Goal: Transaction & Acquisition: Purchase product/service

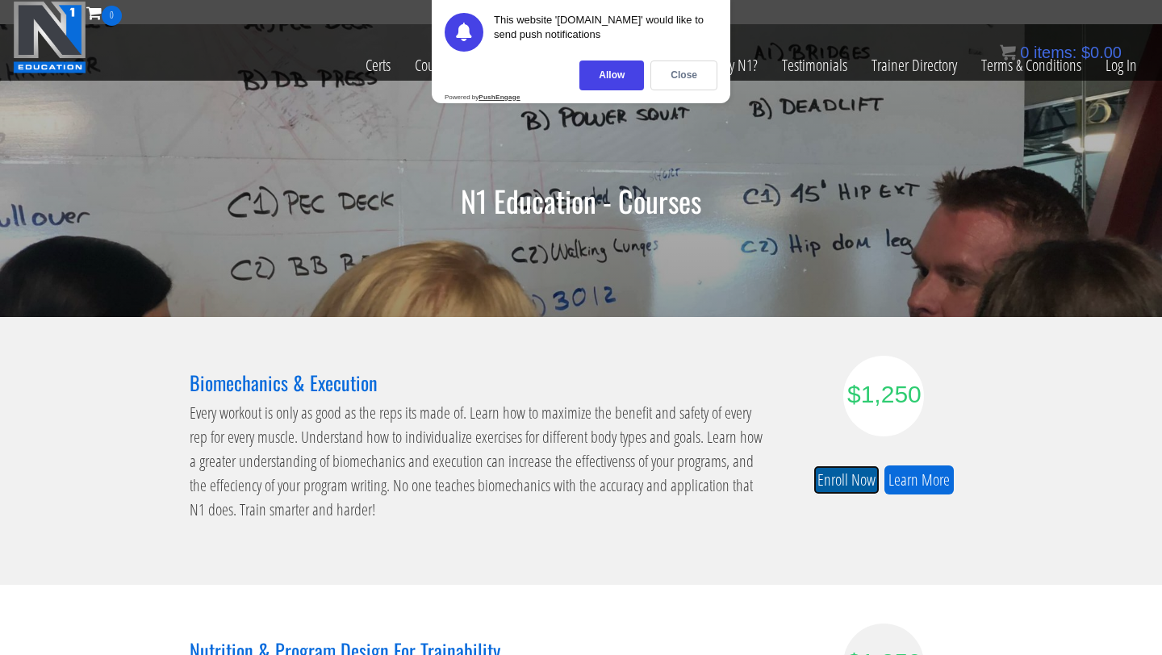
click at [835, 486] on link "Enroll Now" at bounding box center [846, 480] width 66 height 30
click at [685, 77] on div "Close" at bounding box center [683, 75] width 67 height 30
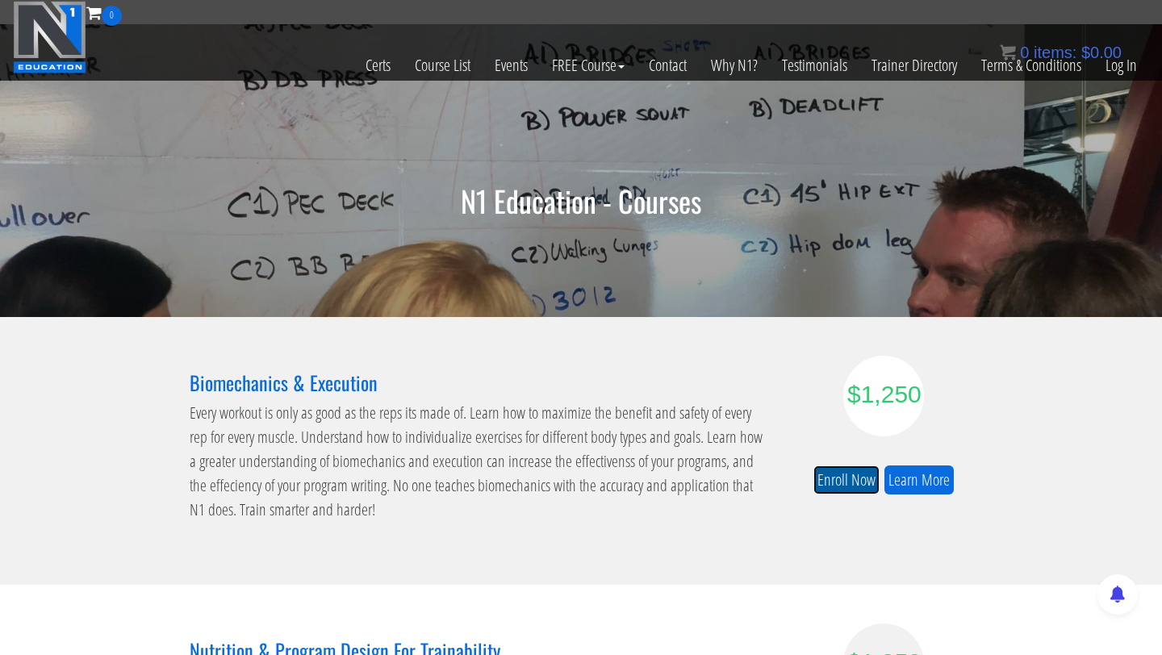
click at [831, 483] on link "Enroll Now" at bounding box center [846, 480] width 66 height 30
click at [856, 480] on link "Enroll Now" at bounding box center [846, 480] width 66 height 30
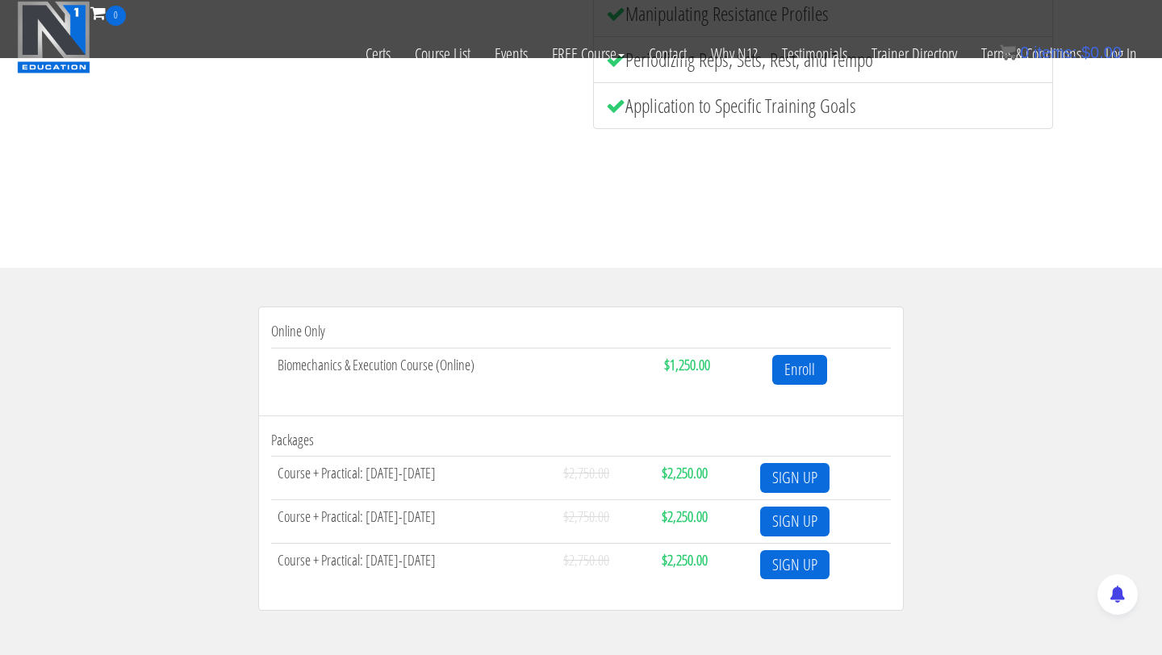
scroll to position [337, 0]
click at [799, 522] on link "SIGN UP" at bounding box center [794, 521] width 69 height 30
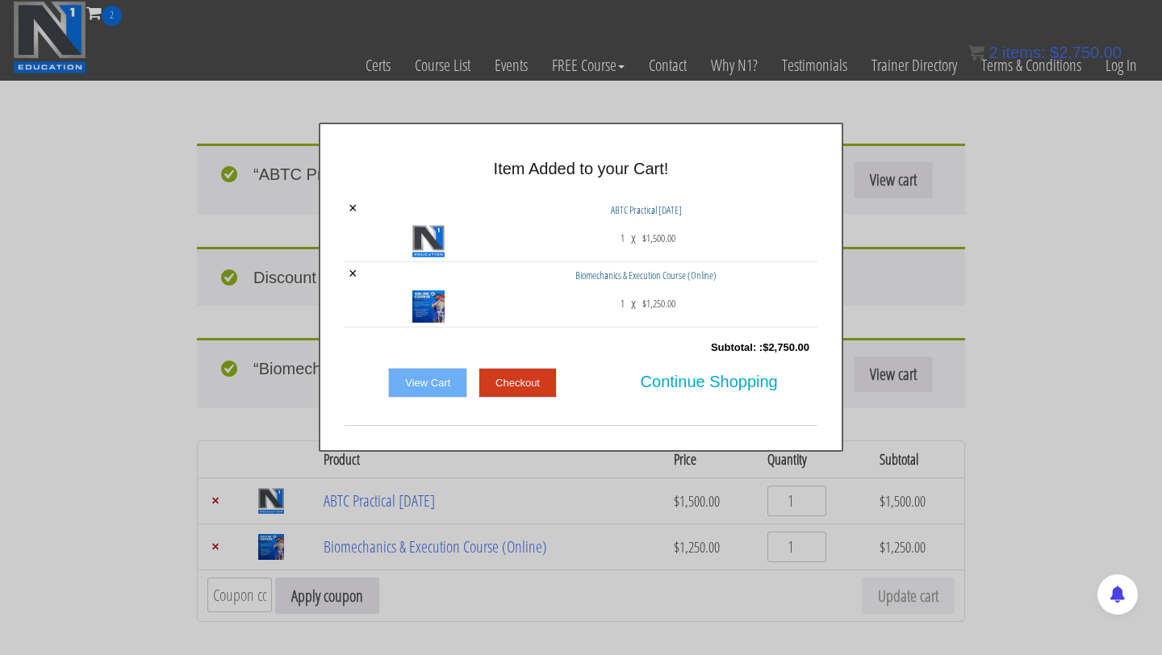
click at [442, 387] on link "View Cart" at bounding box center [427, 383] width 79 height 31
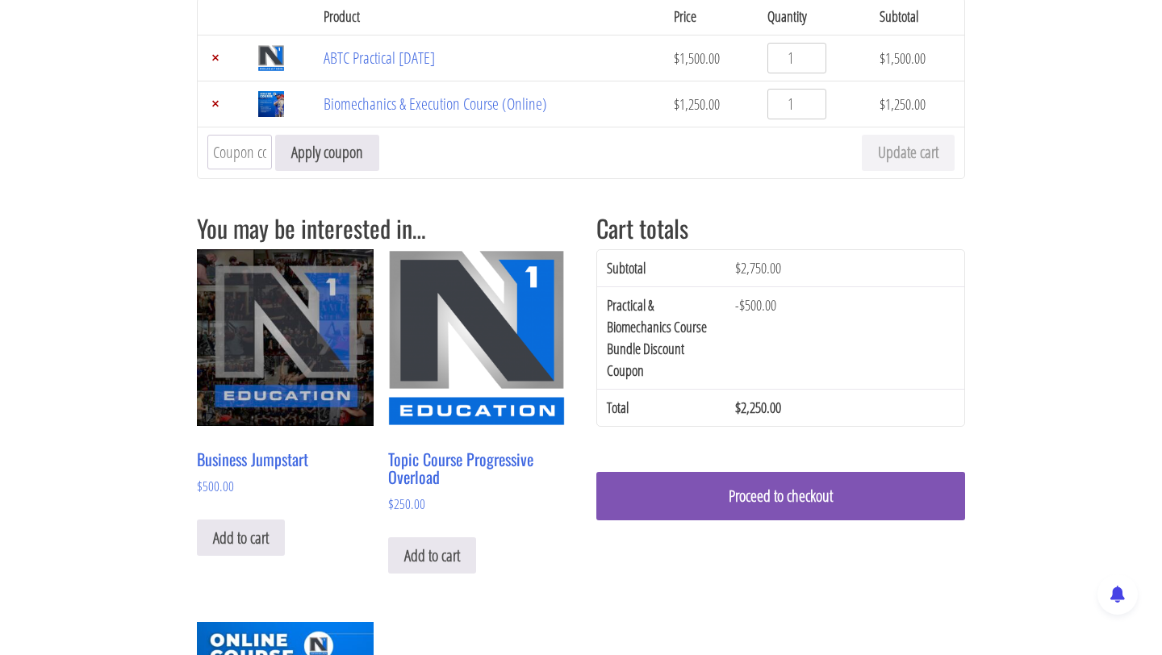
scroll to position [168, 0]
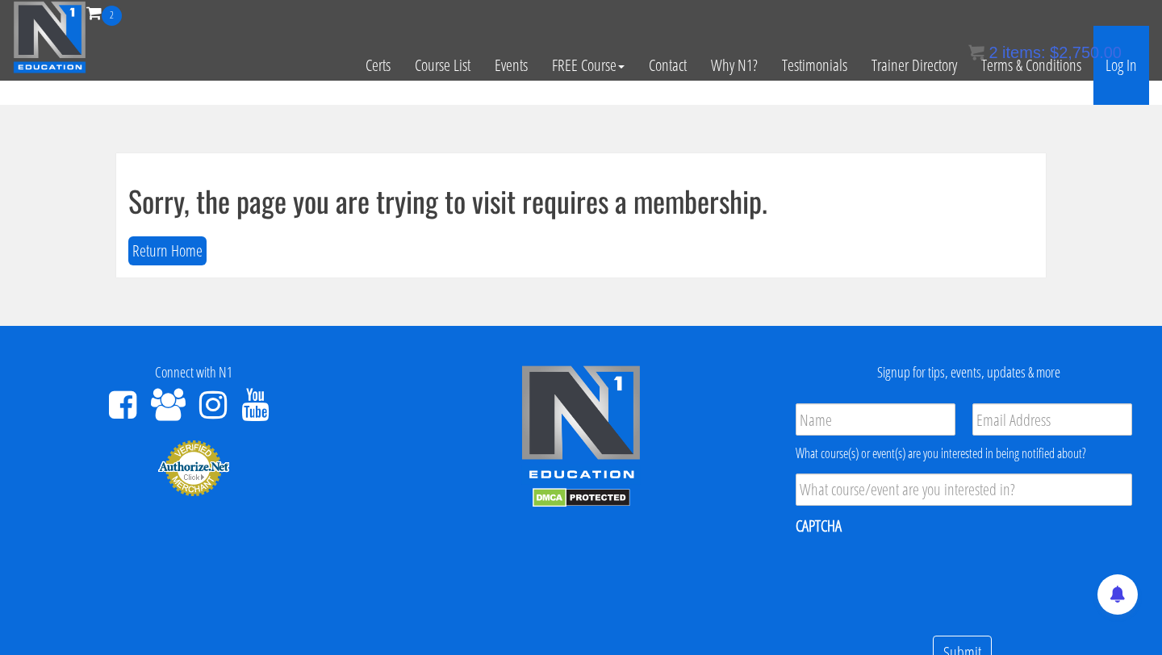
click at [1131, 69] on link "Log In" at bounding box center [1121, 65] width 56 height 79
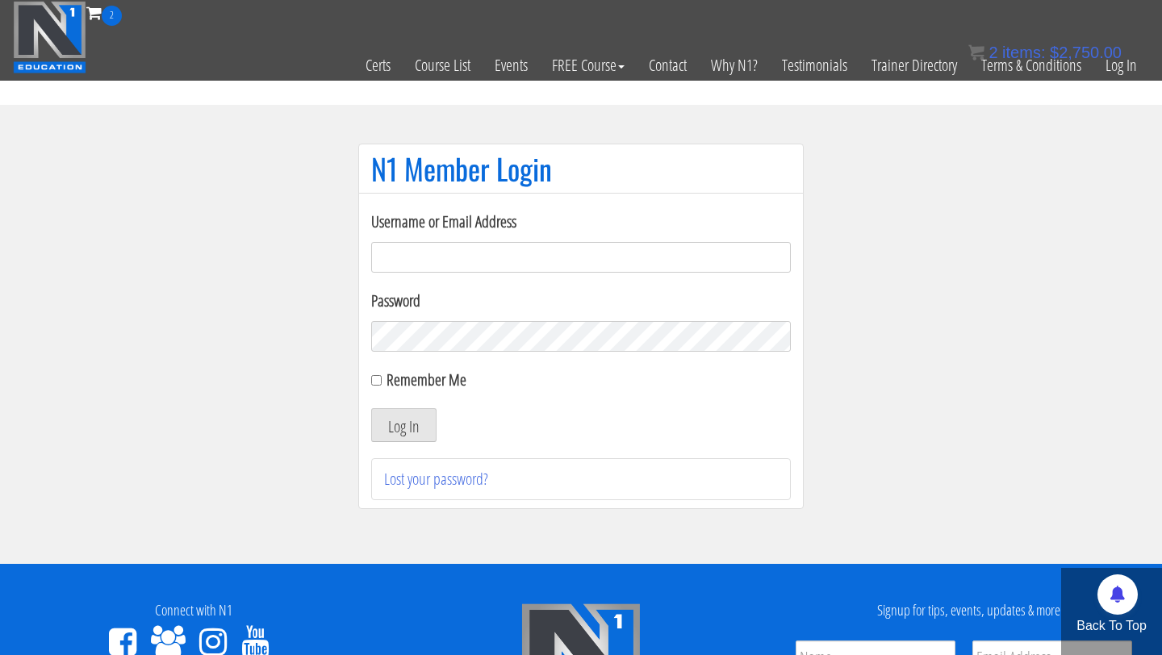
click at [74, 50] on img at bounding box center [49, 37] width 73 height 73
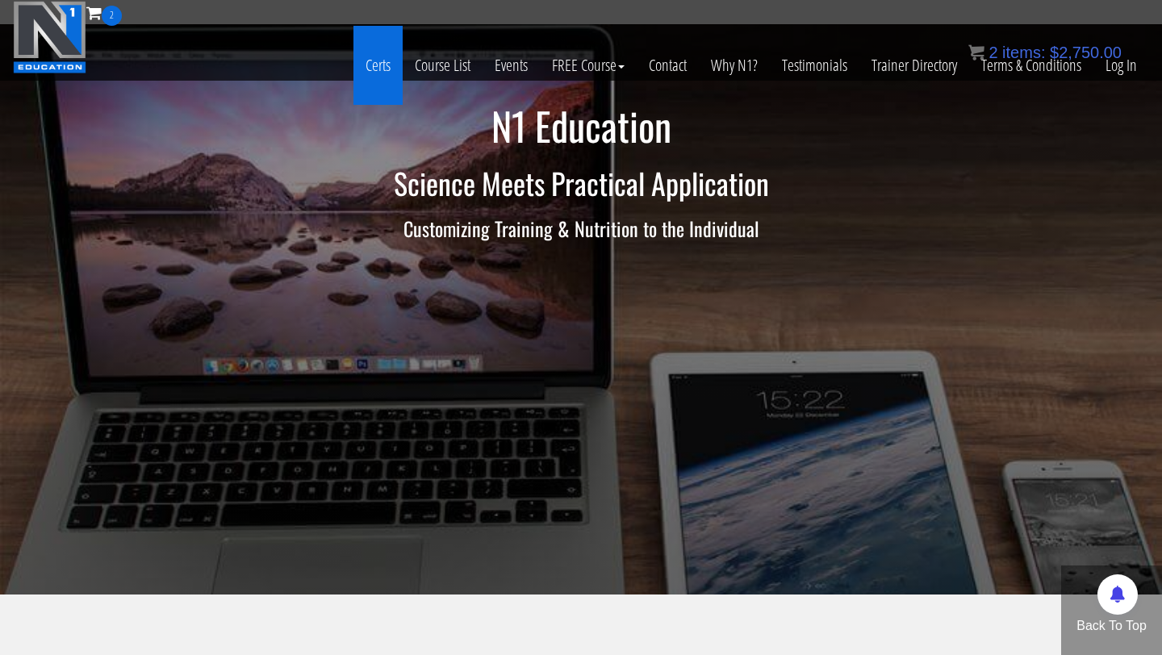
click at [366, 71] on link "Certs" at bounding box center [377, 65] width 49 height 79
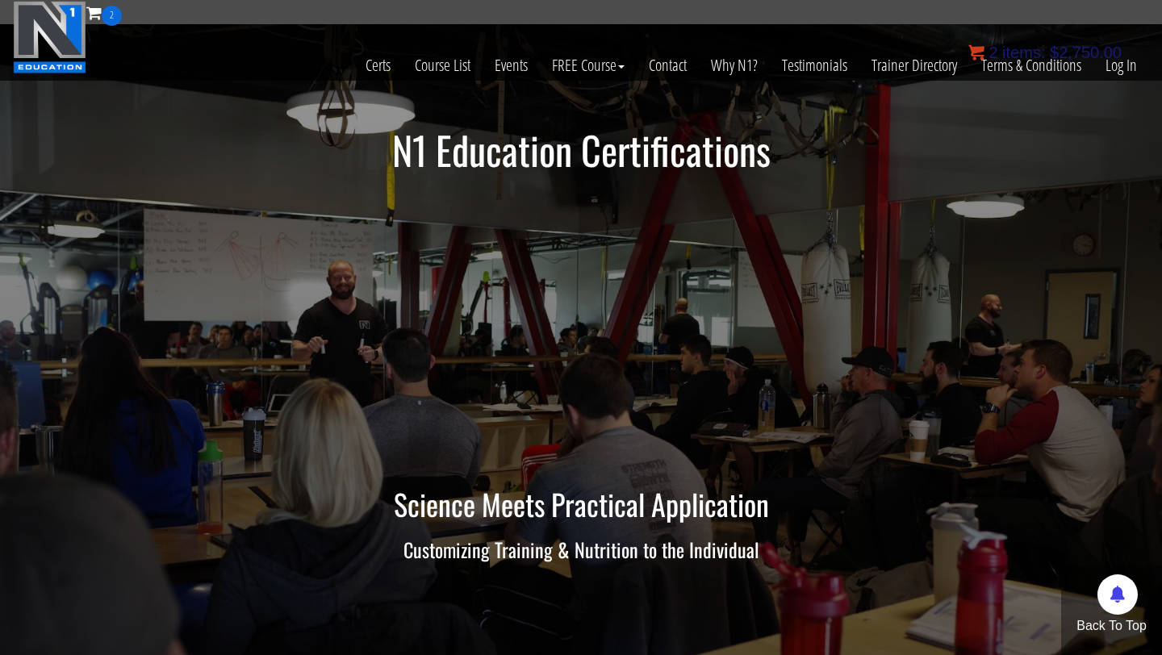
click at [1078, 52] on bdi "$ 2,750.00" at bounding box center [1085, 53] width 72 height 18
click at [985, 50] on div "2 items: $ 2,750.00" at bounding box center [1044, 52] width 153 height 16
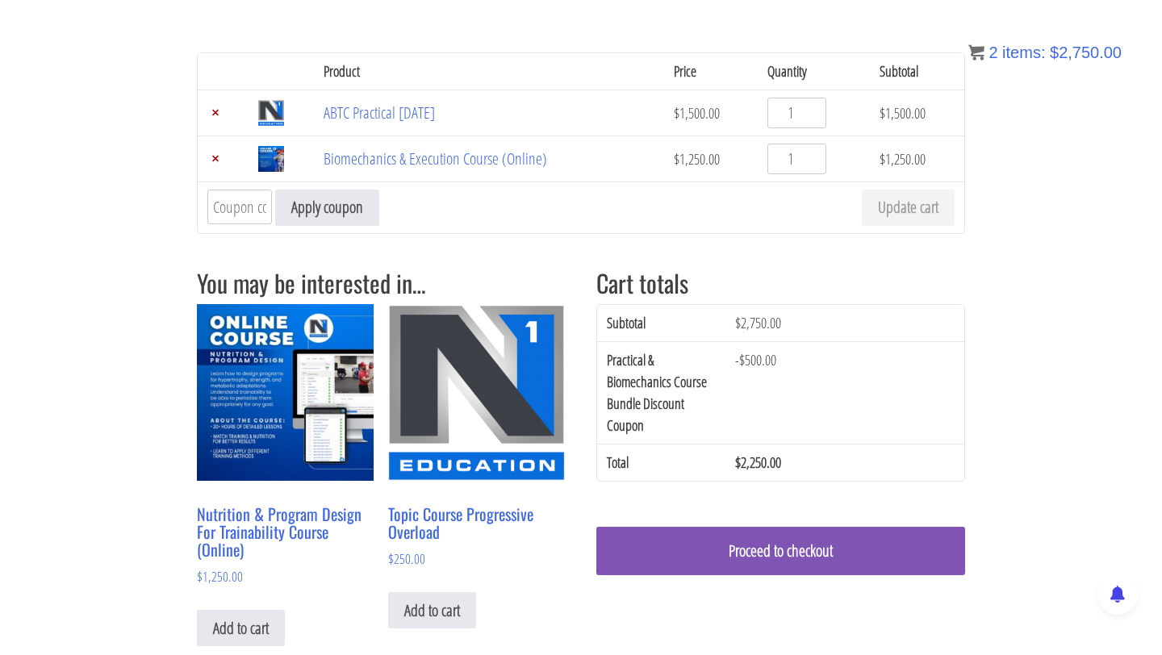
scroll to position [94, 0]
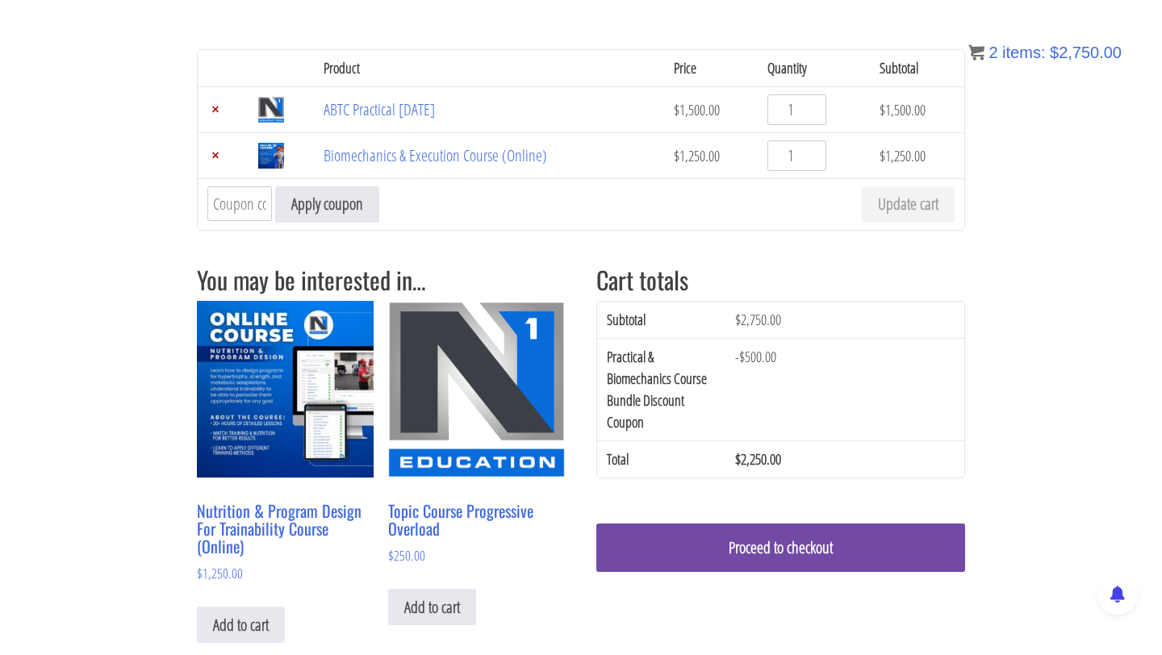
click at [800, 547] on link "Proceed to checkout" at bounding box center [780, 547] width 369 height 48
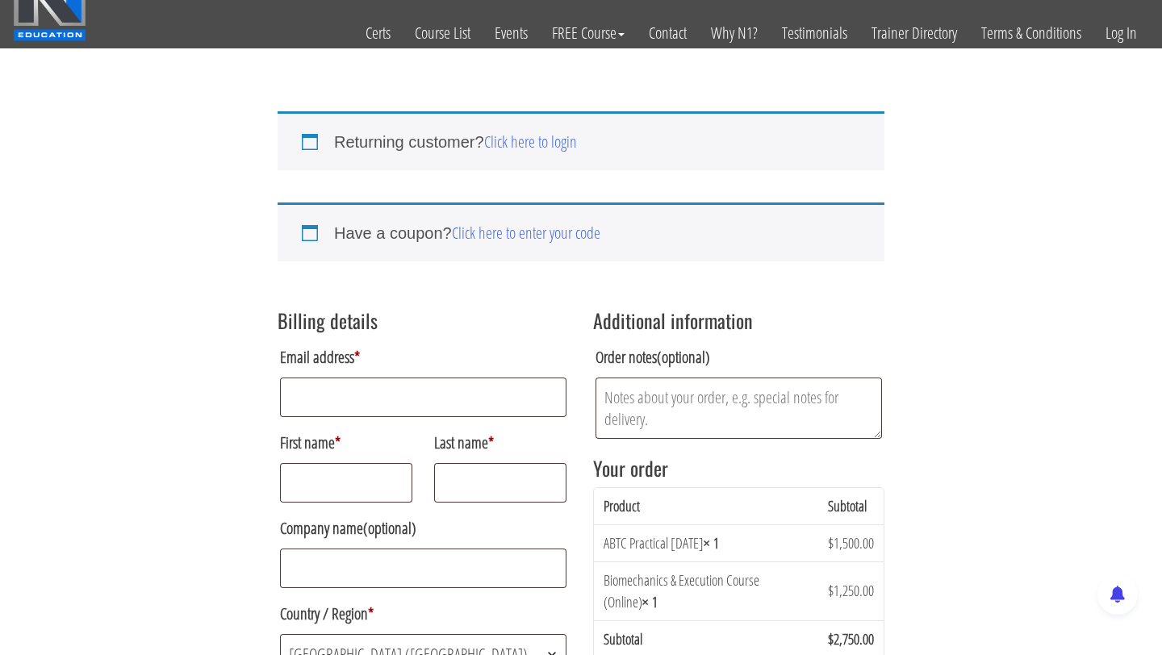
scroll to position [34, 0]
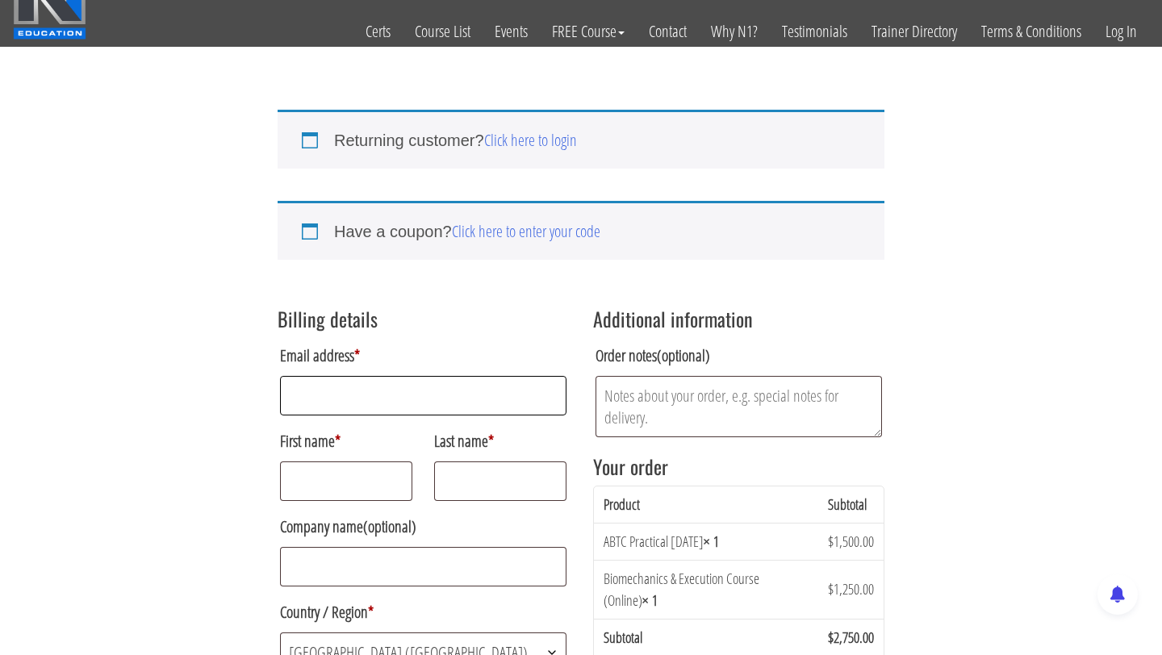
click at [534, 407] on input "Email address *" at bounding box center [423, 396] width 286 height 40
type input "[EMAIL_ADDRESS][DOMAIN_NAME]"
type input "Michelle"
type input "Weaver"
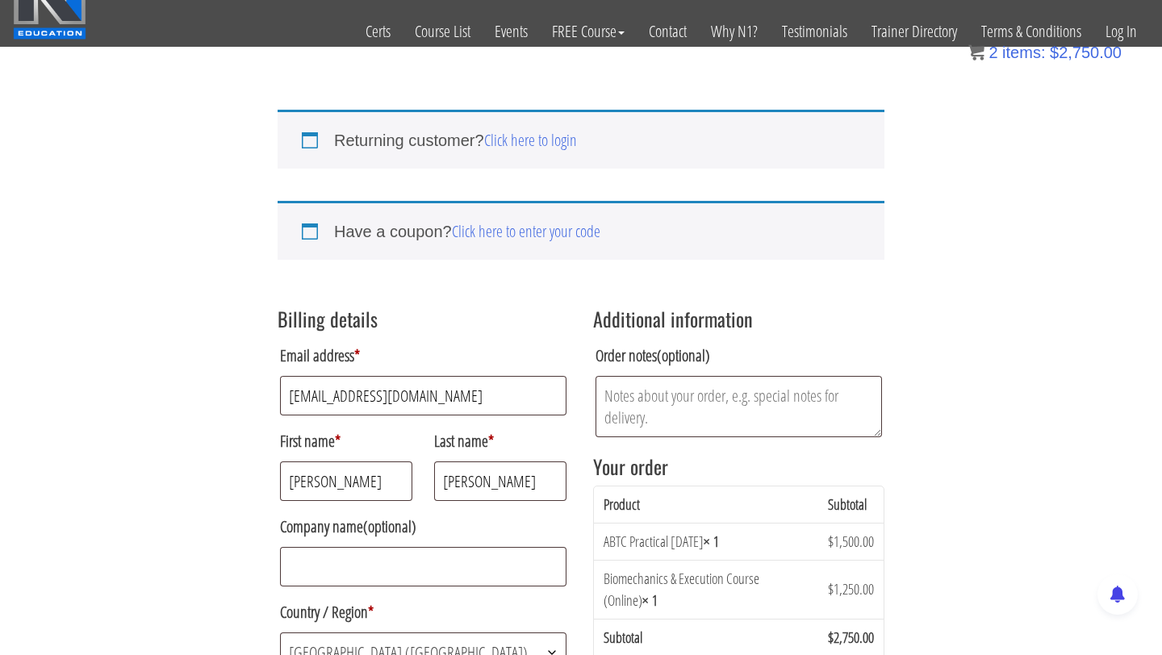
type input "4 Carriage House Lane"
type input "West Chazy"
select select "NY"
type input "12992"
type input "15185694385"
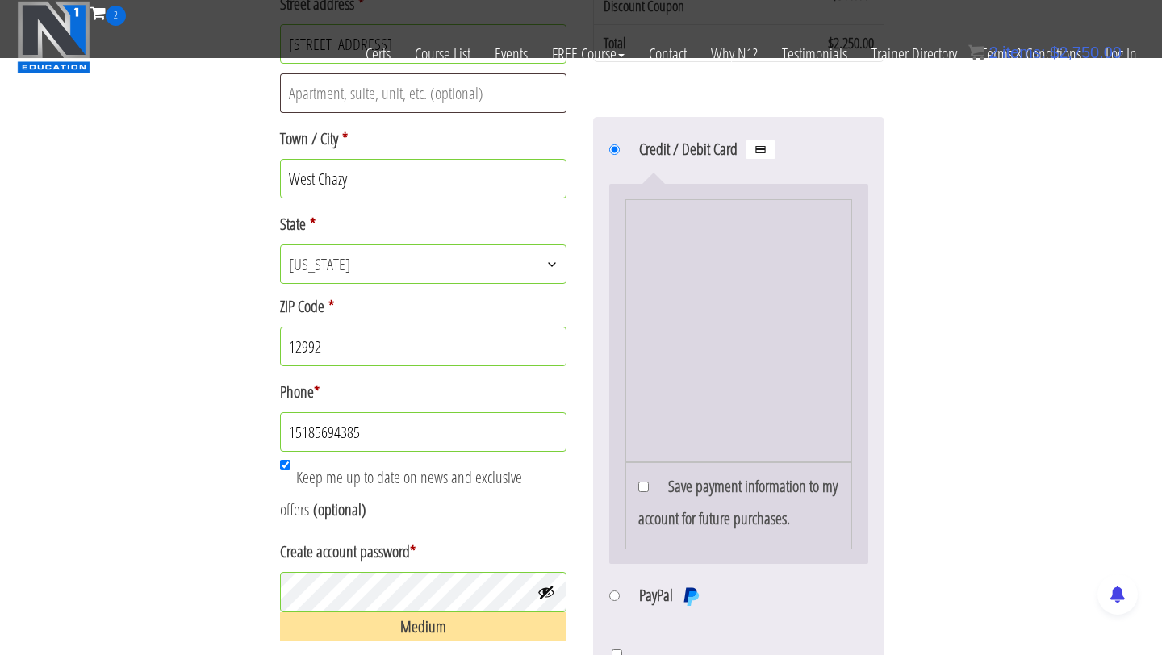
scroll to position [630, 0]
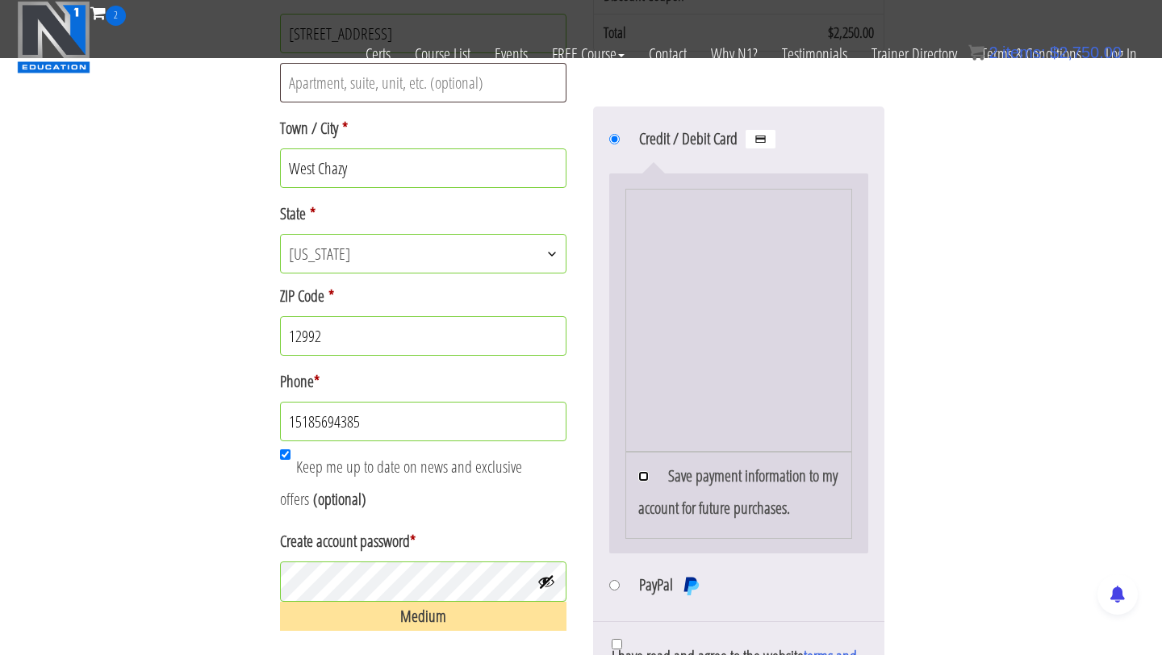
click at [644, 478] on input "Save payment information to my account for future purchases." at bounding box center [643, 476] width 10 height 10
checkbox input "true"
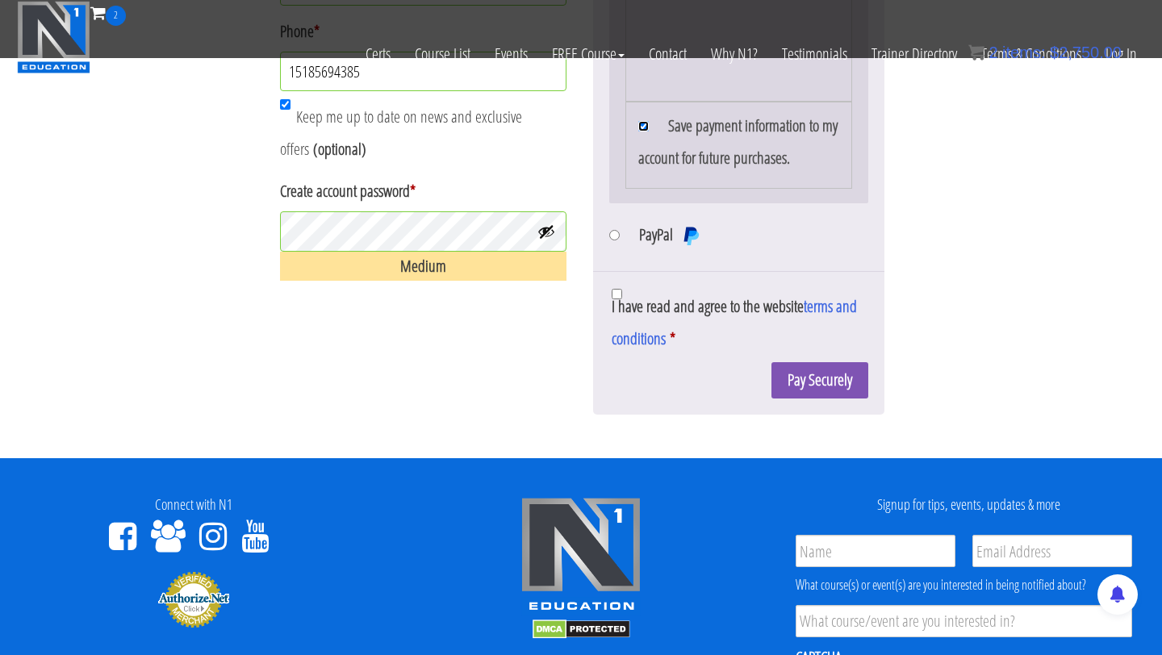
scroll to position [992, 0]
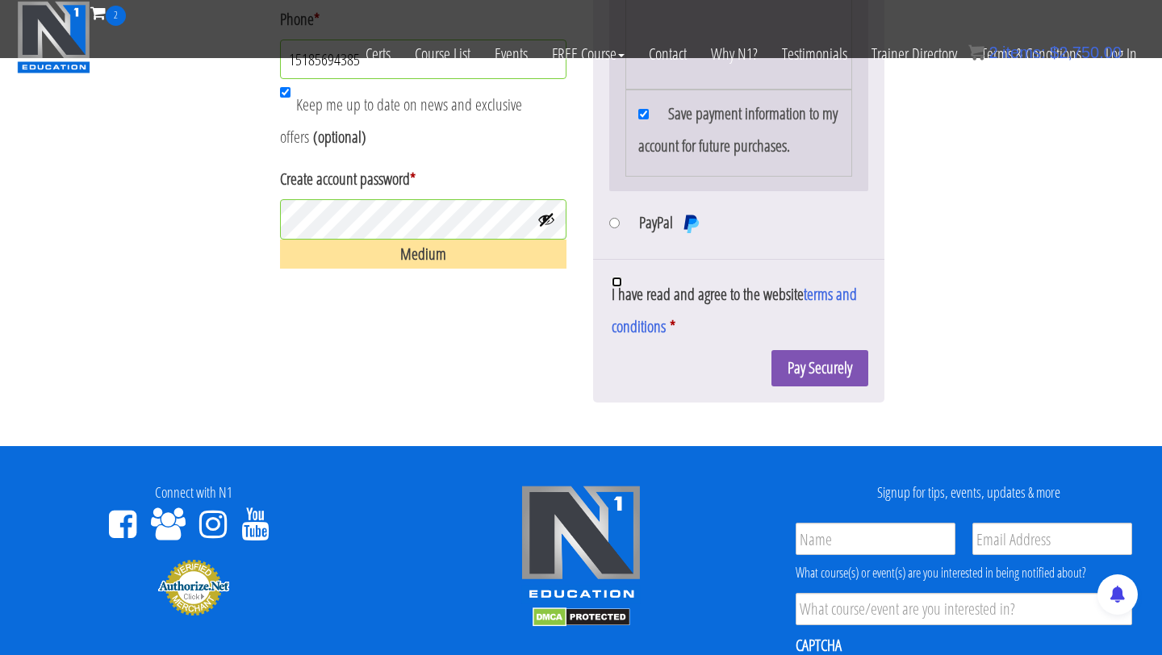
click at [619, 282] on input "I have read and agree to the website terms and conditions *" at bounding box center [616, 282] width 10 height 10
checkbox input "true"
click at [836, 377] on button "Pay Securely" at bounding box center [819, 368] width 97 height 36
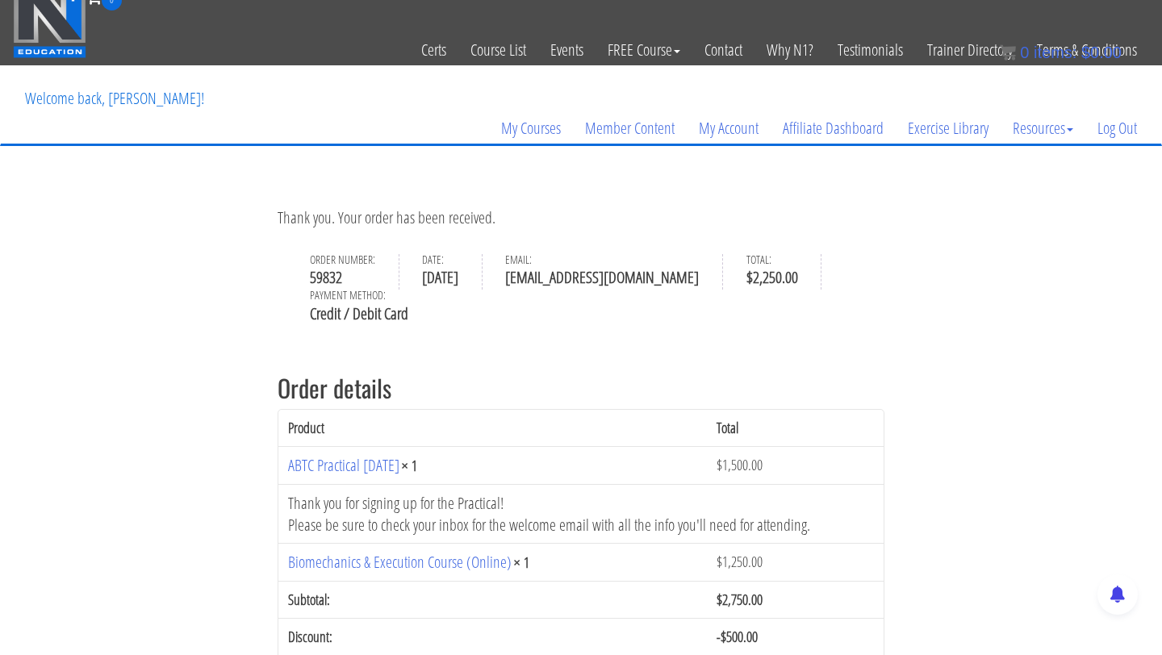
scroll to position [12, 0]
